Goal: Information Seeking & Learning: Learn about a topic

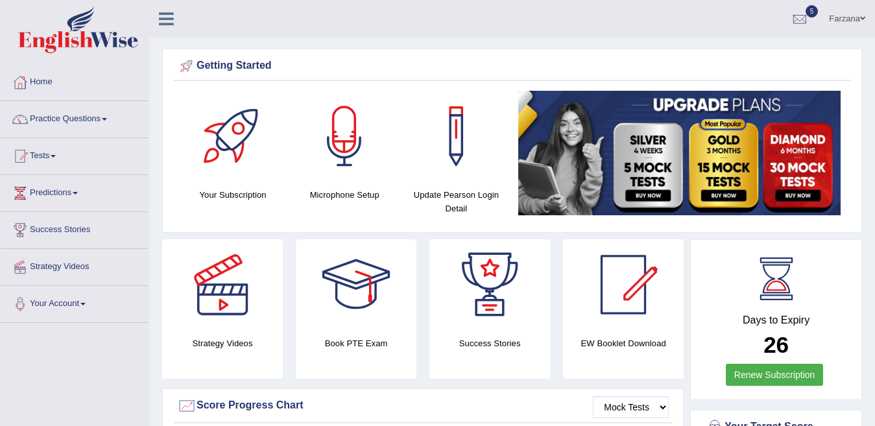
scroll to position [7, 0]
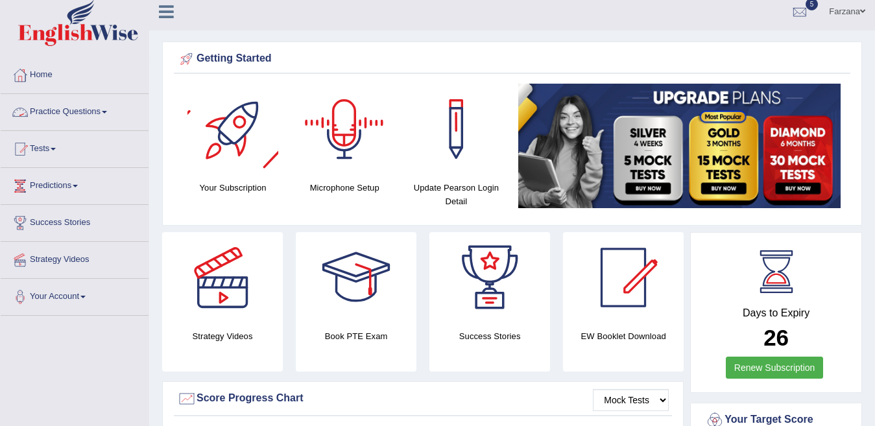
click at [83, 114] on link "Practice Questions" at bounding box center [75, 110] width 148 height 32
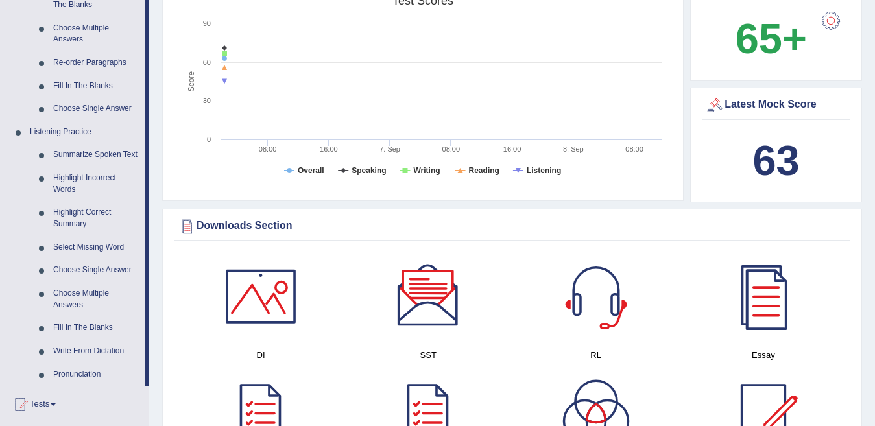
scroll to position [455, 0]
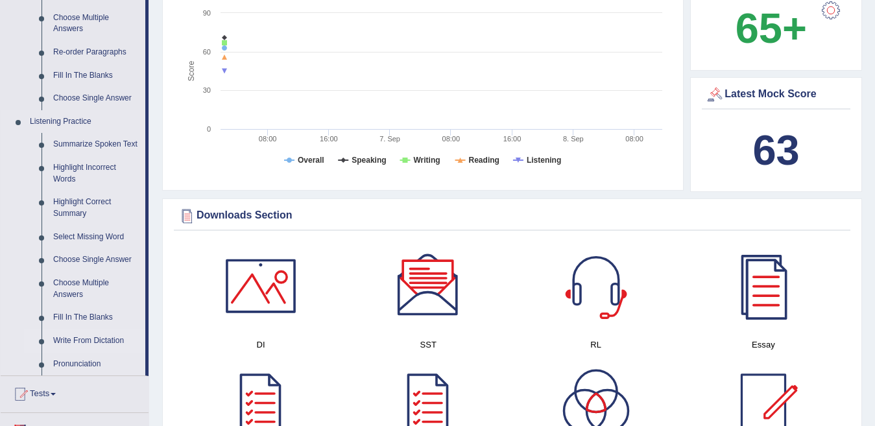
click at [88, 340] on link "Write From Dictation" at bounding box center [96, 341] width 98 height 23
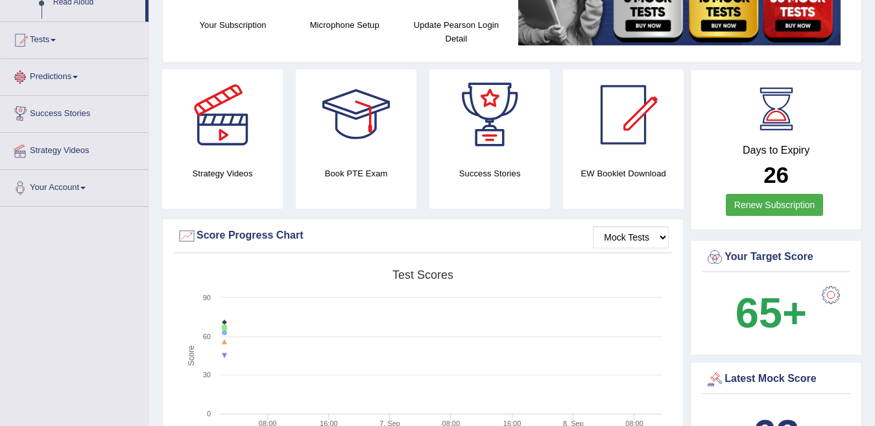
scroll to position [273, 0]
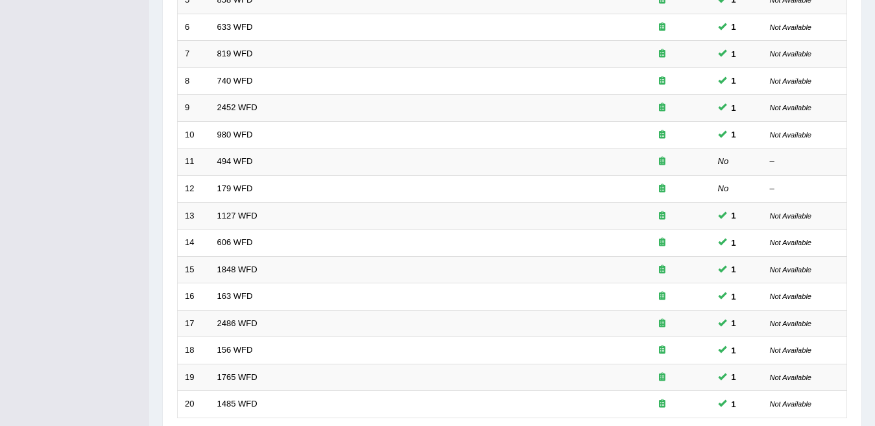
scroll to position [433, 0]
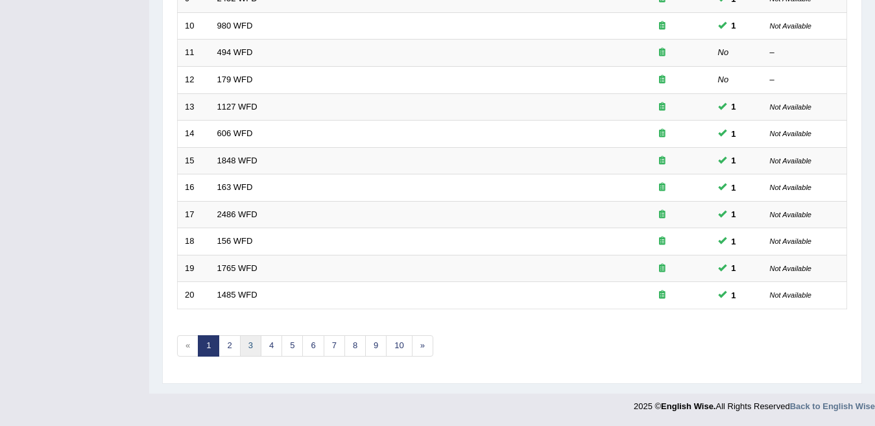
click at [254, 343] on link "3" at bounding box center [250, 345] width 21 height 21
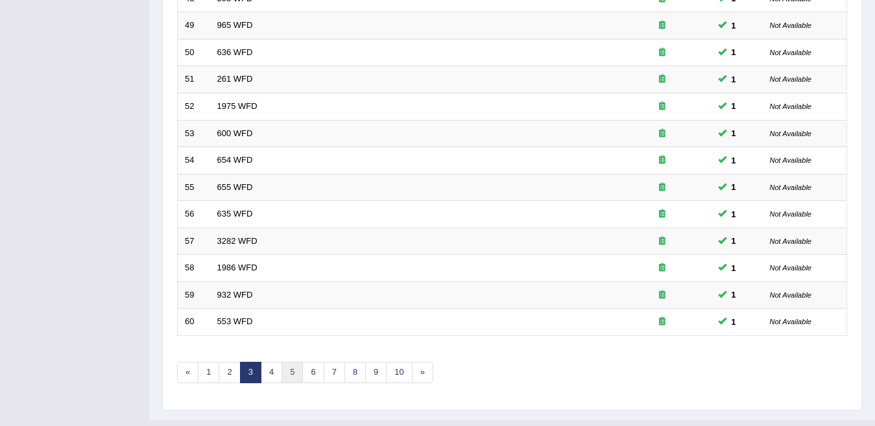
click at [295, 370] on link "5" at bounding box center [292, 372] width 21 height 21
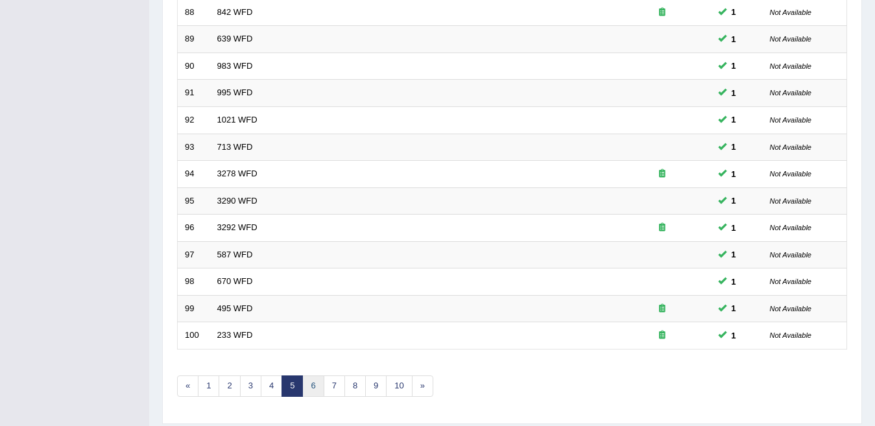
click at [308, 392] on link "6" at bounding box center [312, 386] width 21 height 21
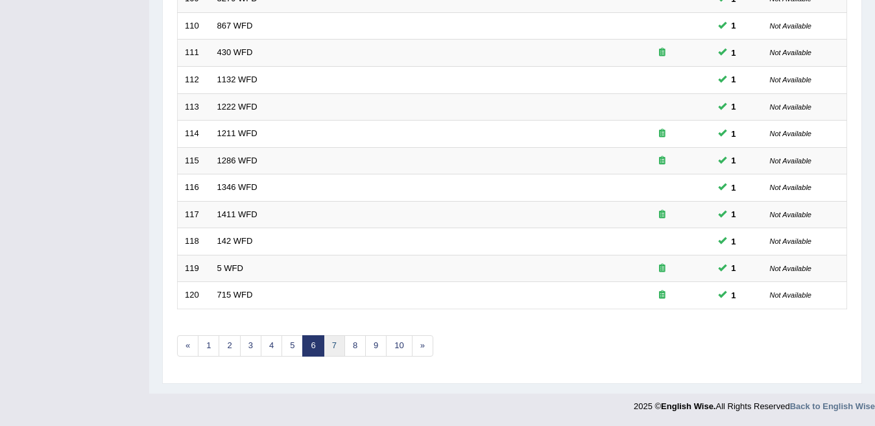
click at [333, 351] on link "7" at bounding box center [334, 345] width 21 height 21
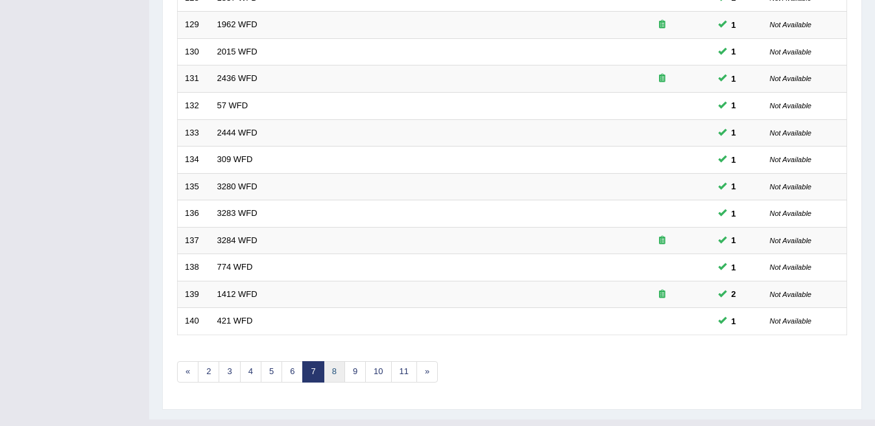
click at [337, 378] on link "8" at bounding box center [334, 371] width 21 height 21
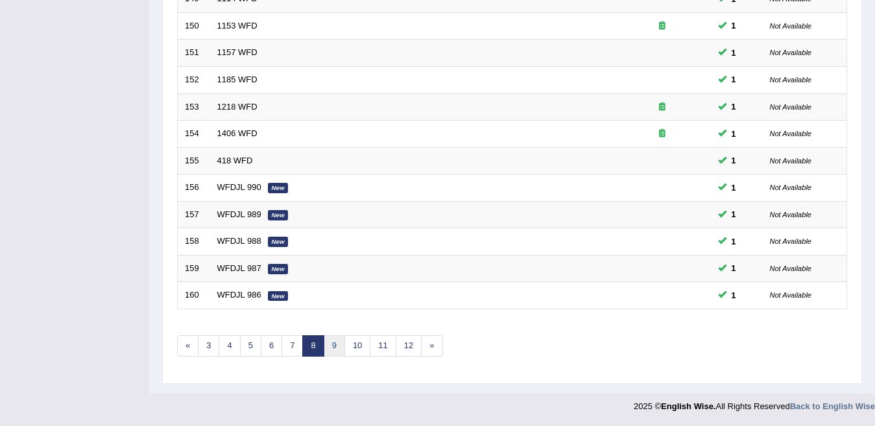
click at [338, 345] on link "9" at bounding box center [334, 345] width 21 height 21
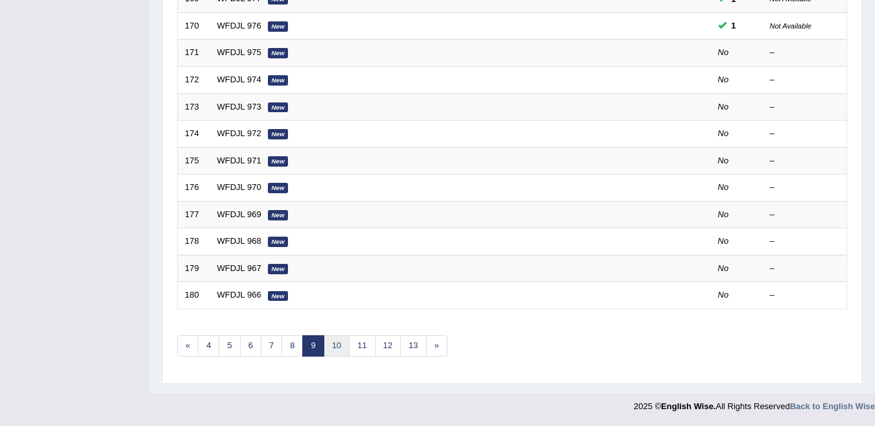
click at [330, 341] on link "10" at bounding box center [337, 345] width 26 height 21
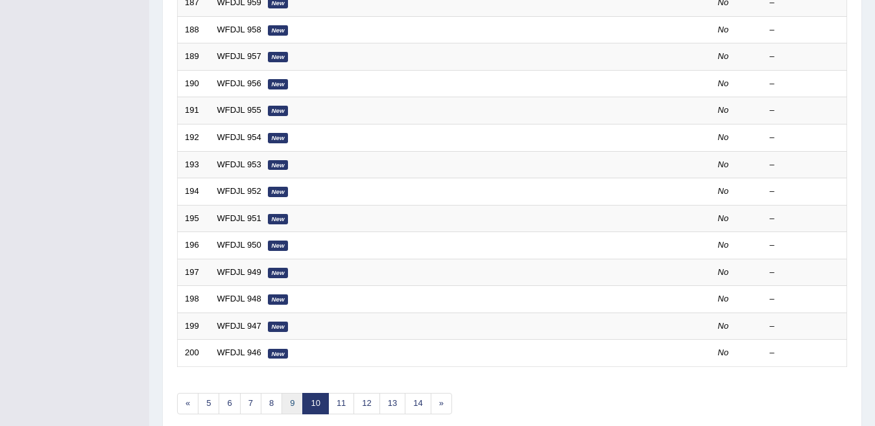
click at [292, 401] on link "9" at bounding box center [292, 403] width 21 height 21
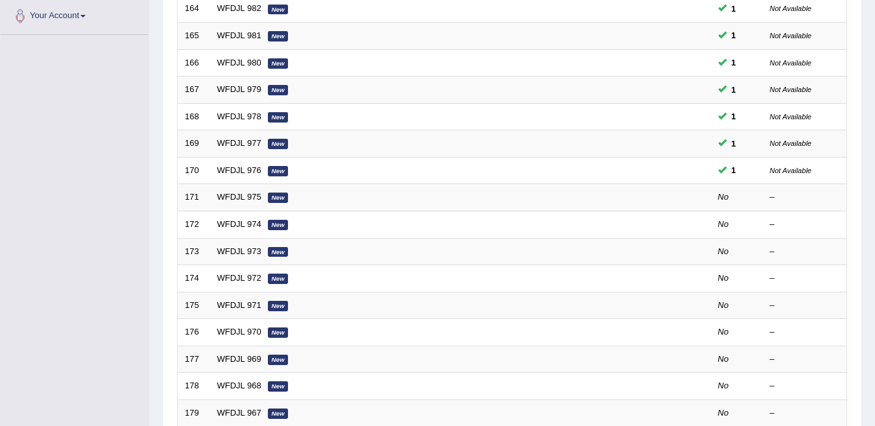
scroll to position [288, 0]
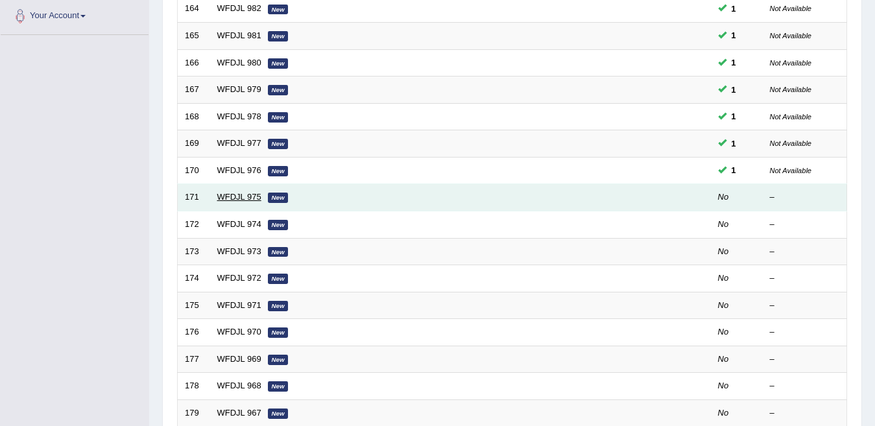
click at [250, 200] on link "WFDJL 975" at bounding box center [239, 197] width 44 height 10
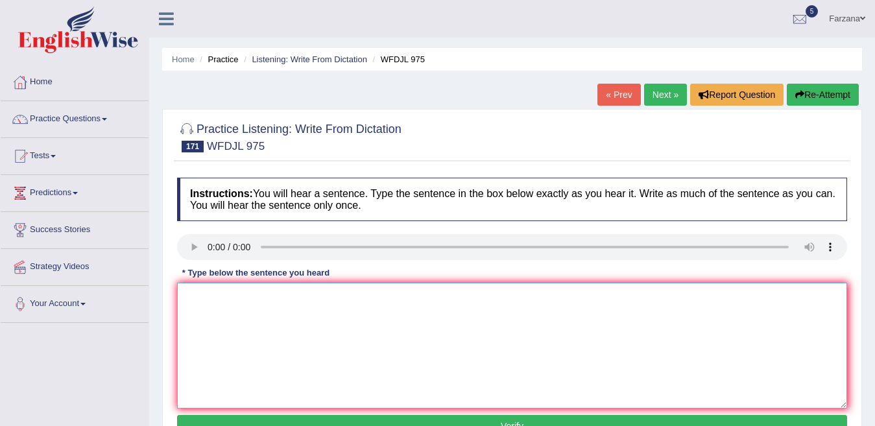
click at [258, 286] on textarea at bounding box center [512, 346] width 670 height 126
type textarea "The goal is to get new people to invest in the company."
click at [275, 424] on button "Verify" at bounding box center [512, 426] width 670 height 22
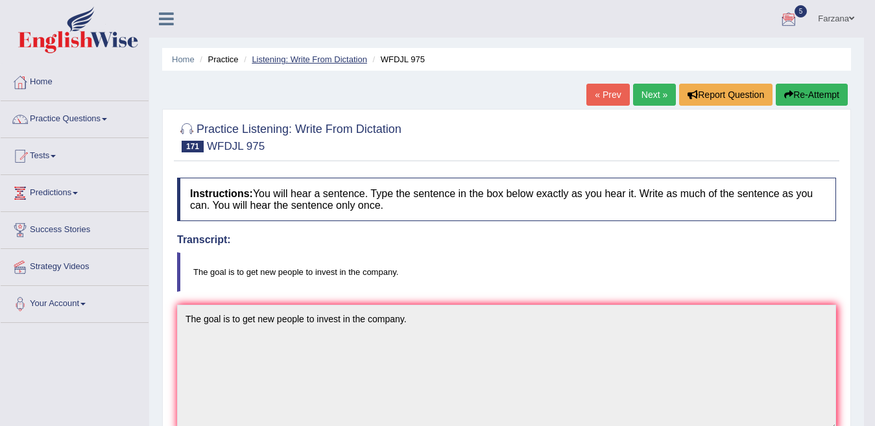
click at [257, 59] on link "Listening: Write From Dictation" at bounding box center [309, 60] width 115 height 10
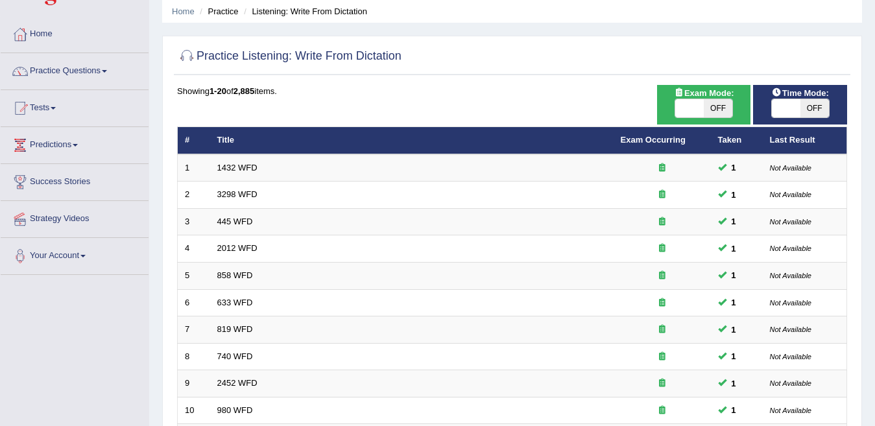
scroll to position [47, 0]
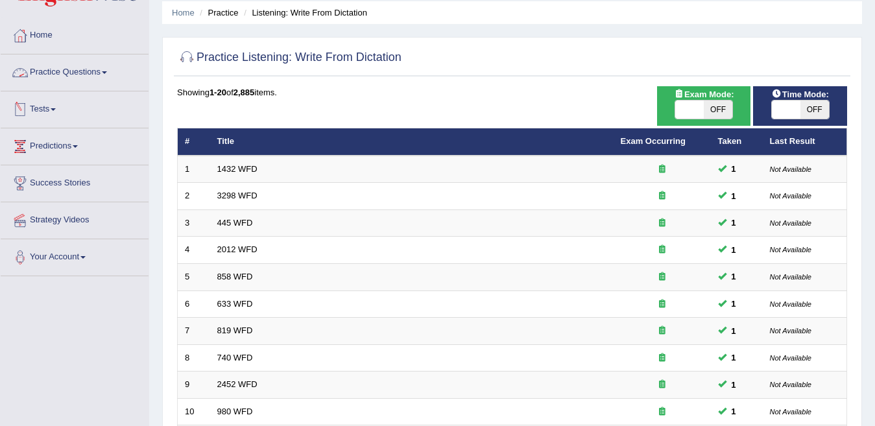
click at [84, 73] on link "Practice Questions" at bounding box center [75, 71] width 148 height 32
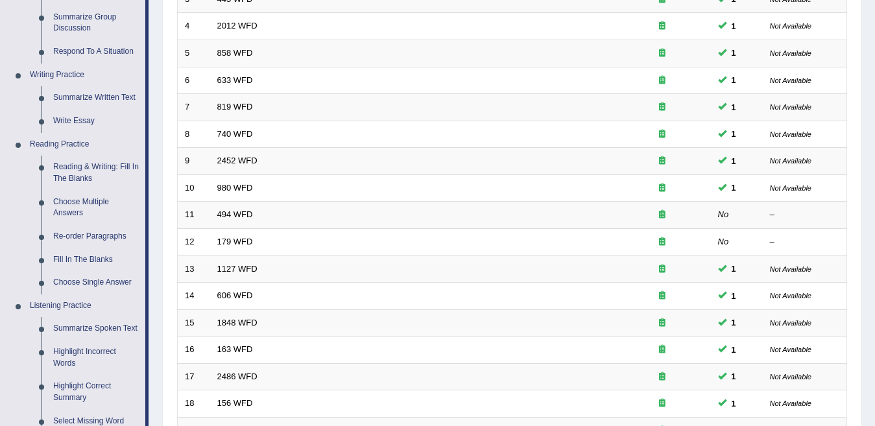
scroll to position [0, 0]
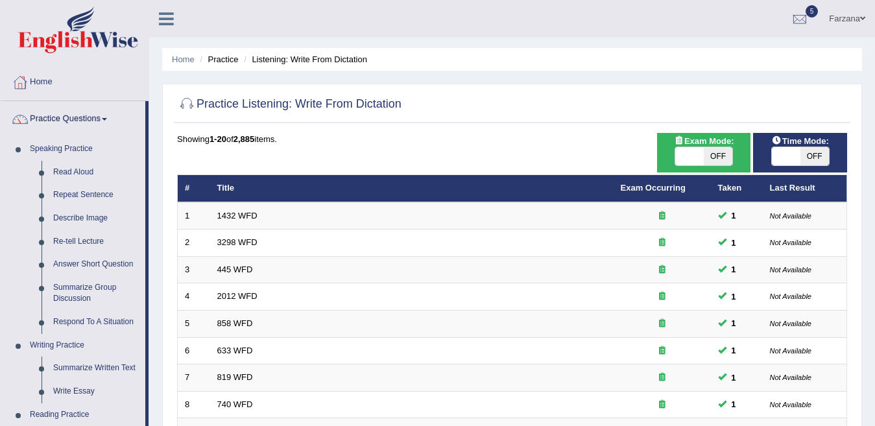
click at [853, 22] on link "Farzana" at bounding box center [847, 17] width 56 height 34
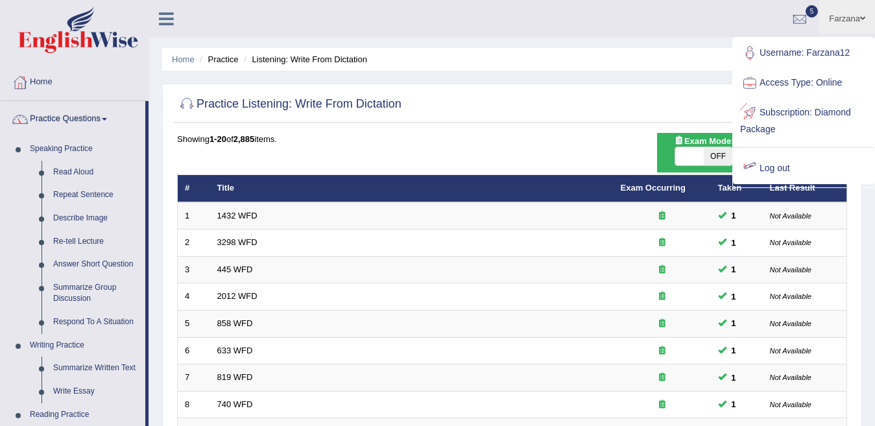
click at [761, 168] on link "Log out" at bounding box center [804, 169] width 140 height 30
